Goal: Check status: Check status

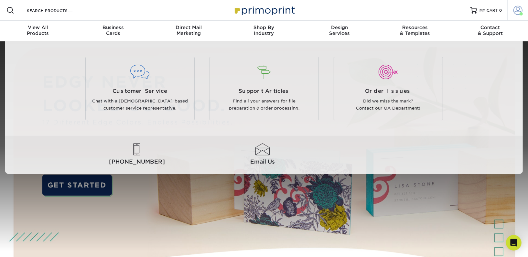
click at [517, 3] on link "Account" at bounding box center [517, 10] width 21 height 21
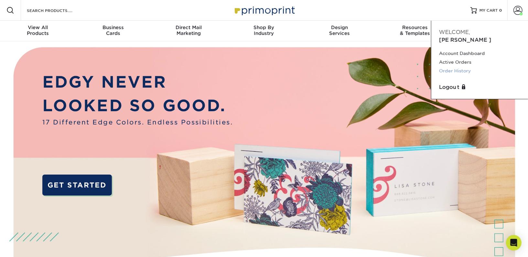
click at [458, 67] on link "Order History" at bounding box center [479, 71] width 81 height 9
click at [459, 58] on link "Active Orders" at bounding box center [479, 62] width 81 height 9
click at [456, 58] on link "Active Orders" at bounding box center [479, 62] width 81 height 9
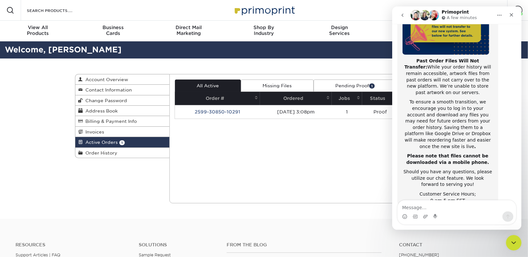
scroll to position [106, 0]
click at [328, 91] on link "Pending Proof 1" at bounding box center [355, 86] width 83 height 12
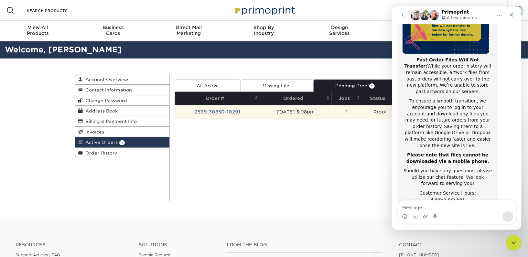
click at [218, 106] on td "2599-30850-10291" at bounding box center [217, 112] width 85 height 14
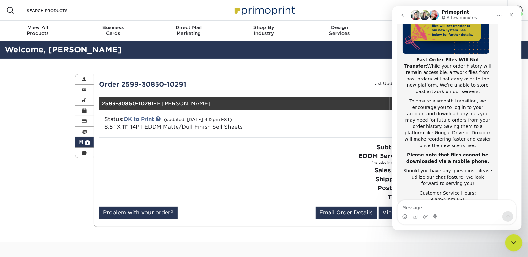
click at [520, 241] on div "Close Intercom Messenger" at bounding box center [513, 242] width 16 height 16
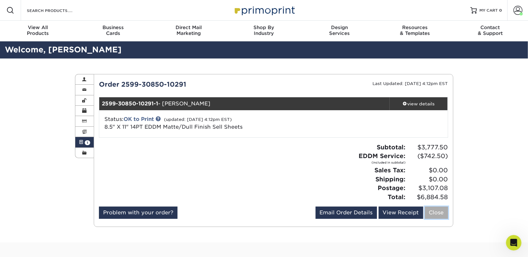
click at [439, 210] on link "Close" at bounding box center [436, 213] width 23 height 12
